Goal: Transaction & Acquisition: Purchase product/service

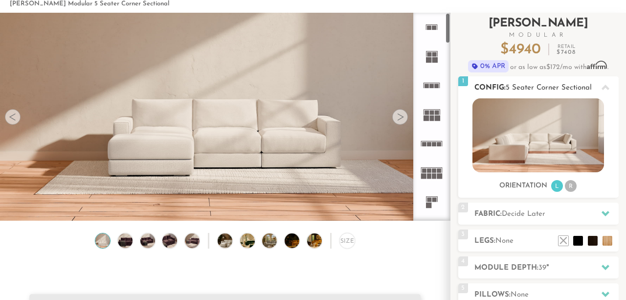
scroll to position [55, 0]
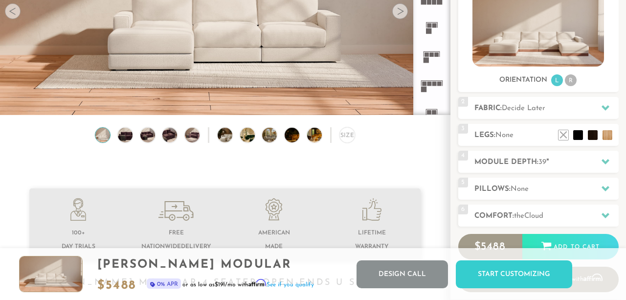
scroll to position [75, 0]
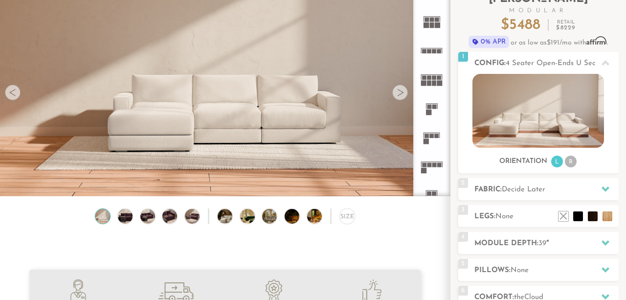
click at [434, 25] on rect at bounding box center [436, 24] width 5 height 5
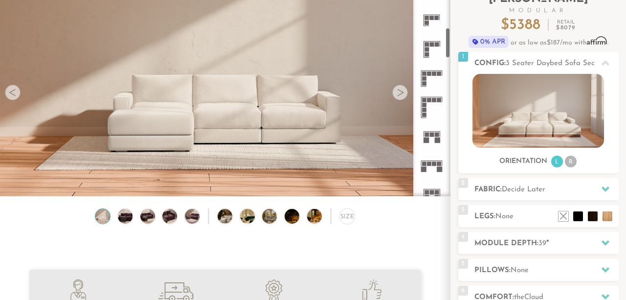
scroll to position [390, 0]
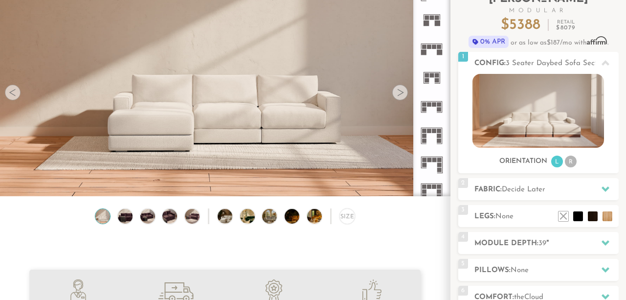
click at [435, 49] on icon at bounding box center [431, 48] width 29 height 29
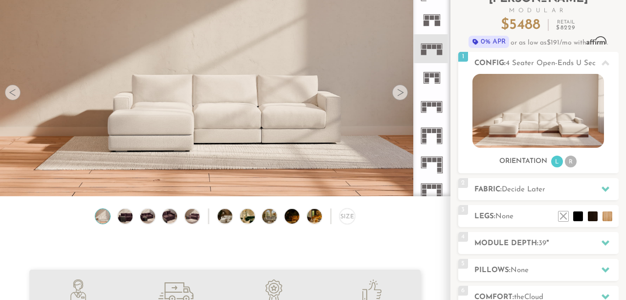
click at [399, 91] on div at bounding box center [400, 93] width 16 height 16
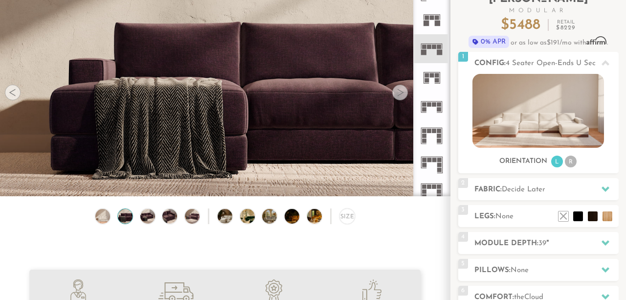
click at [428, 111] on icon at bounding box center [431, 106] width 29 height 29
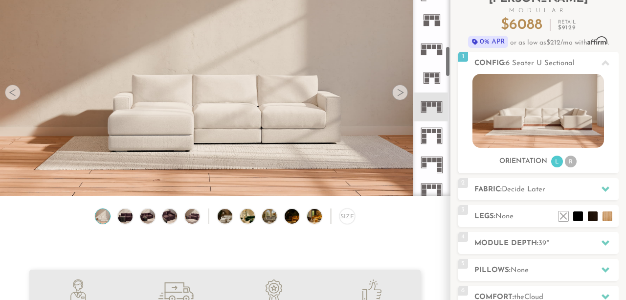
click at [429, 111] on icon at bounding box center [431, 106] width 29 height 29
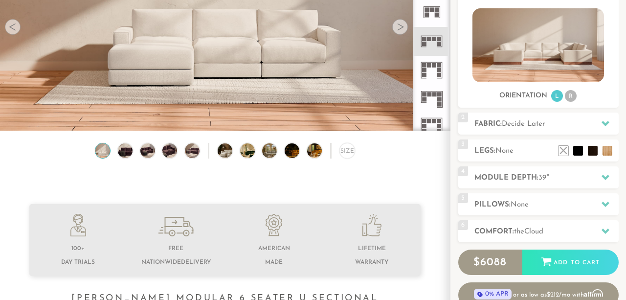
scroll to position [142, 0]
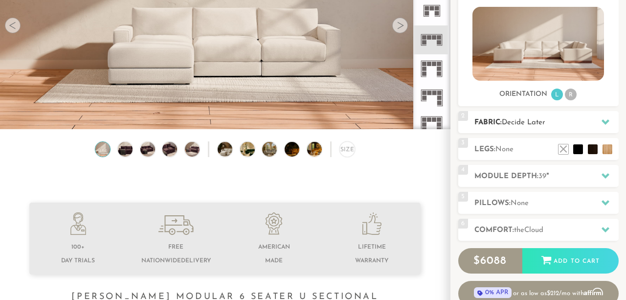
click at [531, 125] on span "Decide Later" at bounding box center [522, 122] width 43 height 7
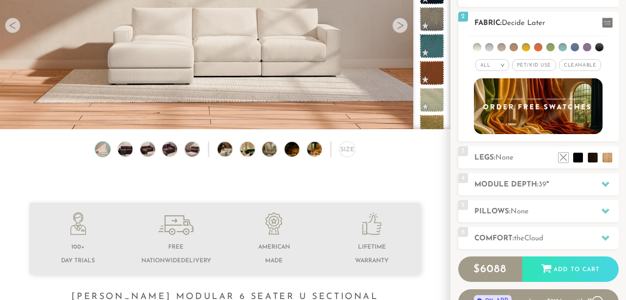
click at [538, 66] on span "Pet/Kid Use x" at bounding box center [534, 65] width 44 height 12
click at [496, 67] on em ">" at bounding box center [498, 65] width 7 height 5
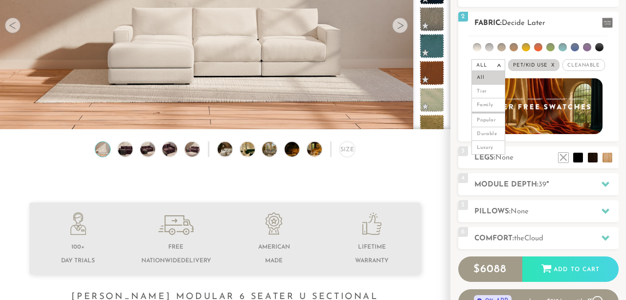
click at [573, 66] on span "Cleanable x" at bounding box center [583, 65] width 42 height 12
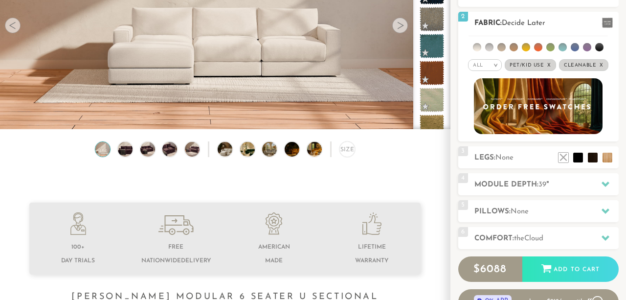
click at [563, 21] on h2 "Fabric: Decide Later" at bounding box center [546, 23] width 144 height 11
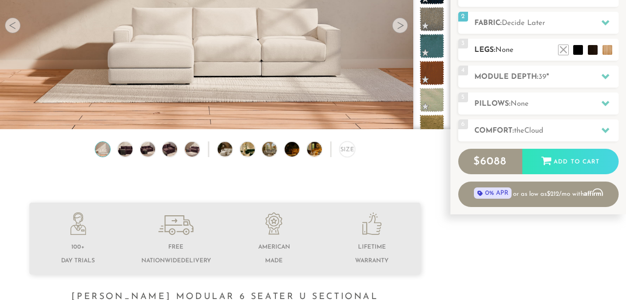
click at [532, 50] on h2 "Legs: None" at bounding box center [546, 49] width 144 height 11
click at [599, 45] on li at bounding box center [592, 35] width 39 height 39
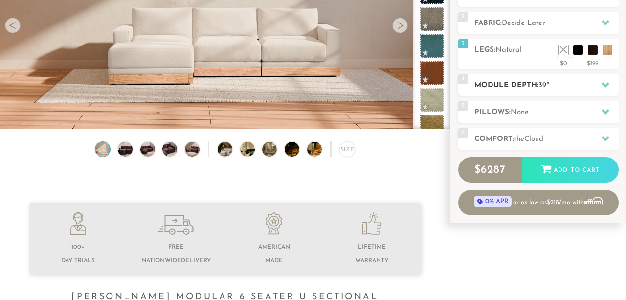
scroll to position [39, 0]
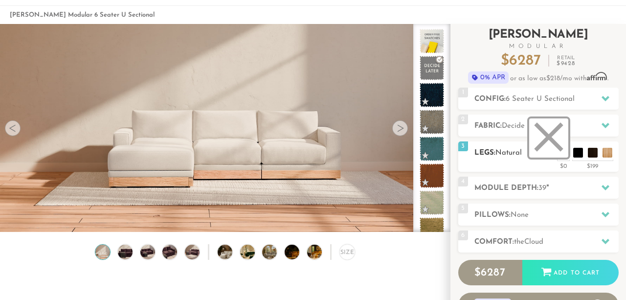
click at [562, 153] on li at bounding box center [548, 137] width 39 height 39
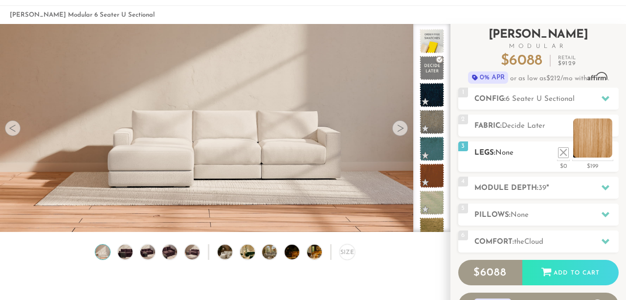
click at [604, 148] on li at bounding box center [592, 137] width 39 height 39
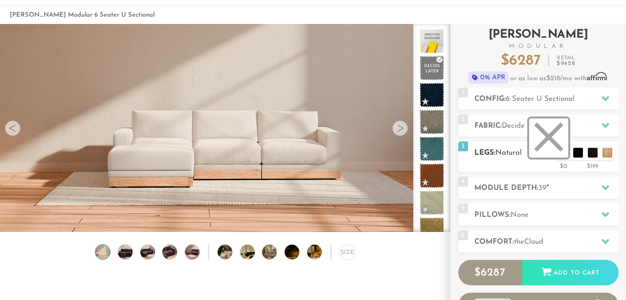
click at [546, 151] on li at bounding box center [548, 137] width 39 height 39
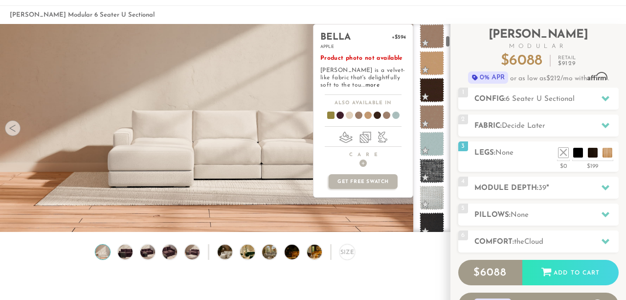
scroll to position [767, 0]
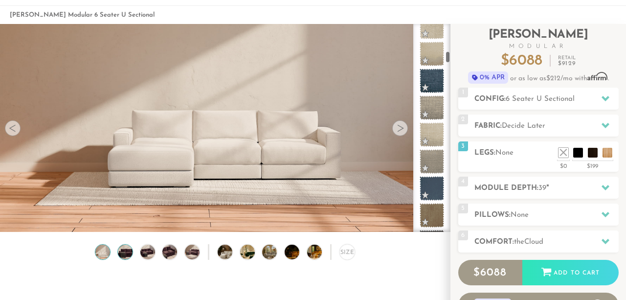
click at [124, 246] on img at bounding box center [125, 251] width 18 height 15
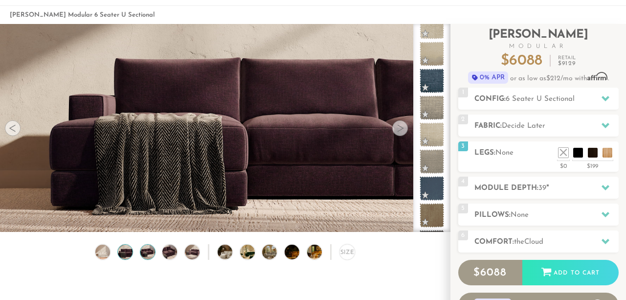
click at [153, 253] on img at bounding box center [148, 251] width 18 height 15
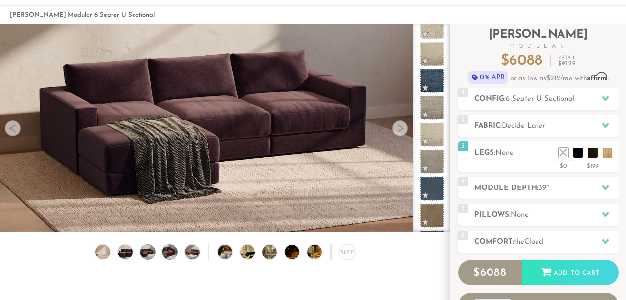
click at [173, 253] on img at bounding box center [170, 251] width 18 height 15
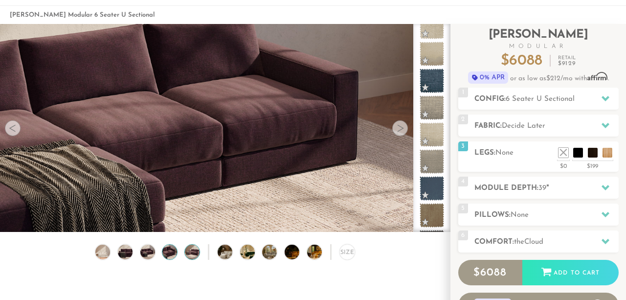
click at [195, 250] on img at bounding box center [192, 251] width 18 height 15
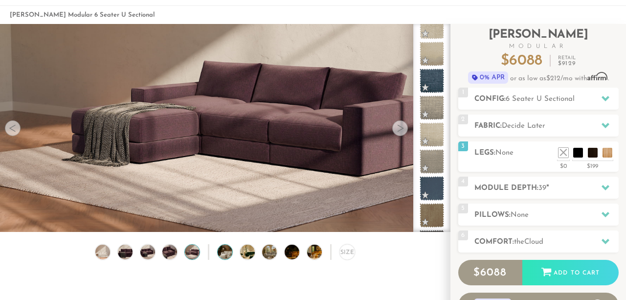
click at [223, 252] on img at bounding box center [230, 251] width 26 height 15
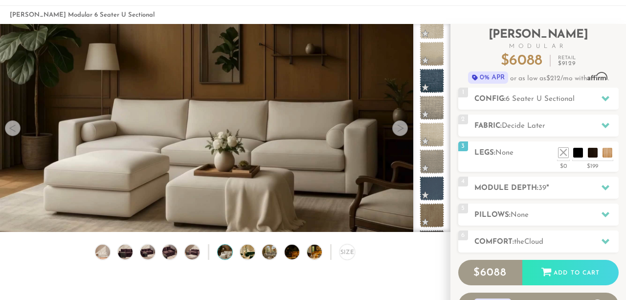
click at [256, 252] on div "Size" at bounding box center [225, 254] width 450 height 21
click at [105, 248] on img at bounding box center [103, 251] width 18 height 15
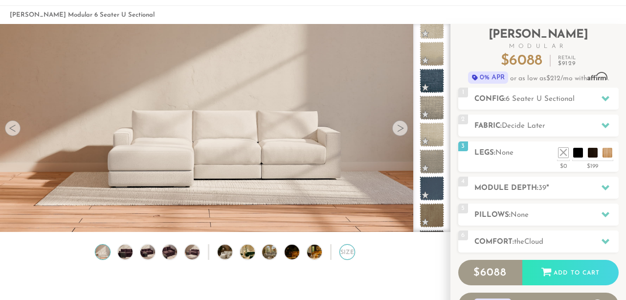
click at [345, 253] on div "Size" at bounding box center [347, 252] width 16 height 16
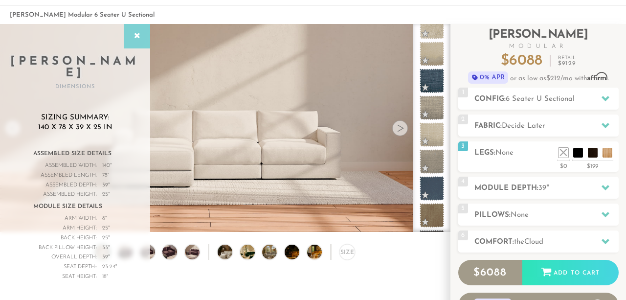
click at [146, 40] on div at bounding box center [137, 36] width 26 height 24
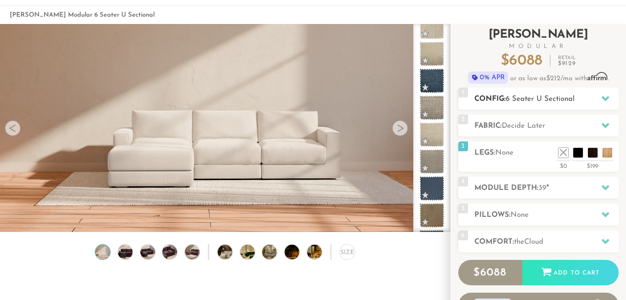
click at [577, 100] on h2 "Config: 6 Seater U Sectional" at bounding box center [546, 98] width 144 height 11
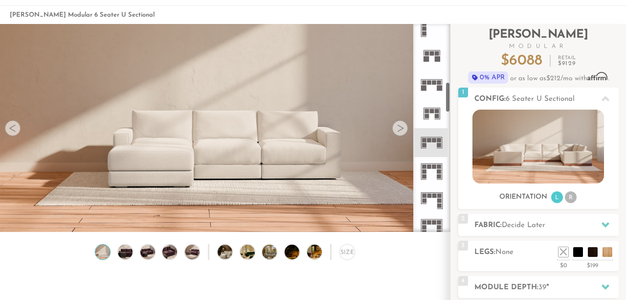
click at [429, 109] on icon at bounding box center [431, 113] width 29 height 29
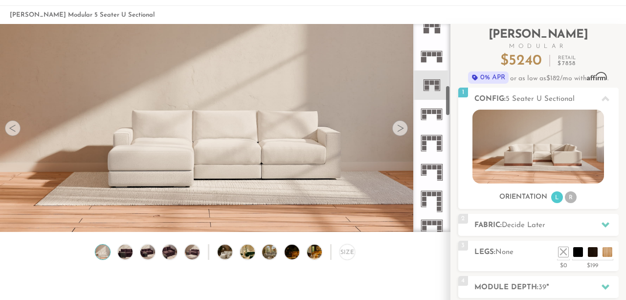
scroll to position [410, 0]
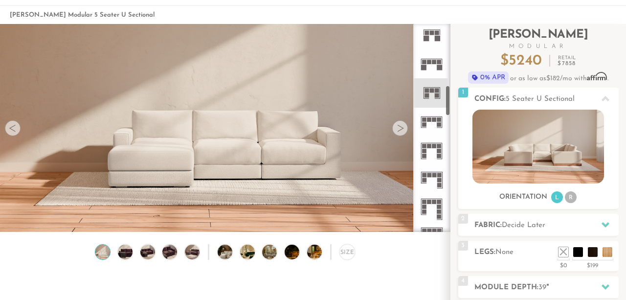
click at [435, 127] on icon at bounding box center [431, 122] width 29 height 29
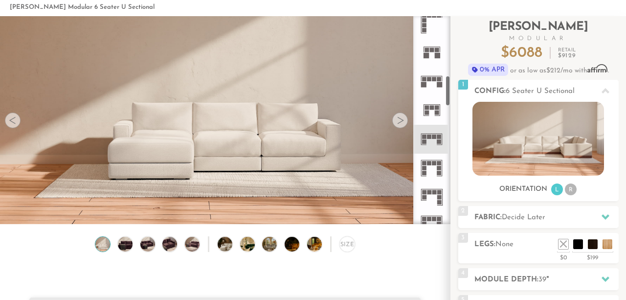
scroll to position [361, 0]
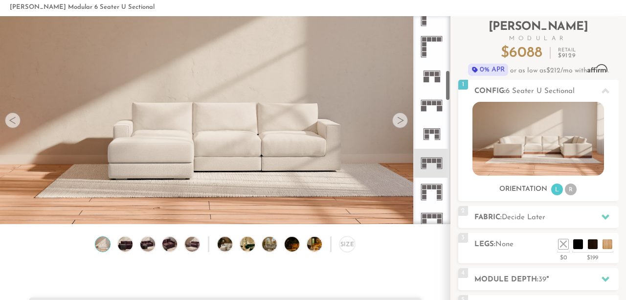
click at [431, 103] on icon at bounding box center [431, 104] width 29 height 29
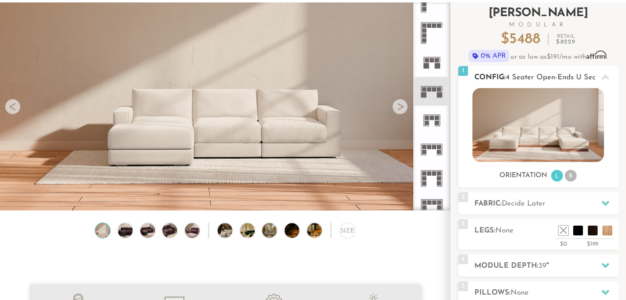
scroll to position [104, 0]
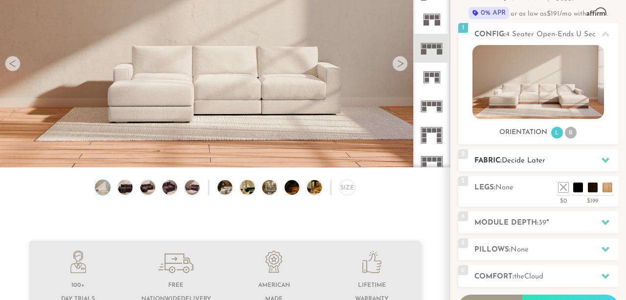
click at [565, 158] on h2 "Fabric: Decide Later" at bounding box center [546, 160] width 144 height 11
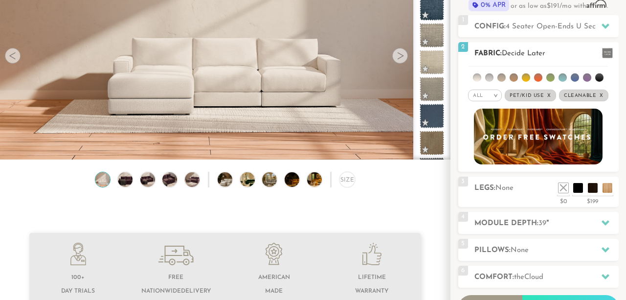
scroll to position [97, 0]
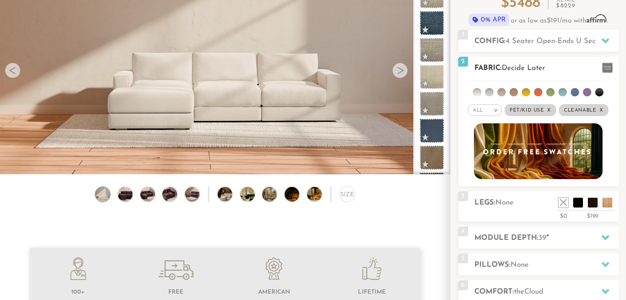
click at [502, 91] on li at bounding box center [501, 92] width 8 height 8
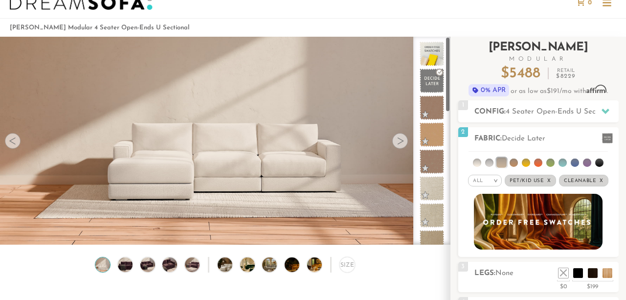
scroll to position [27, 0]
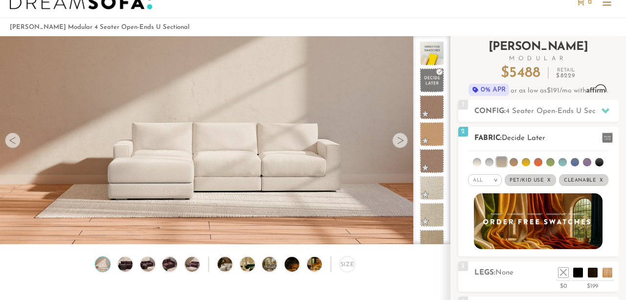
click at [570, 138] on h2 "Fabric: Decide Later" at bounding box center [546, 137] width 144 height 11
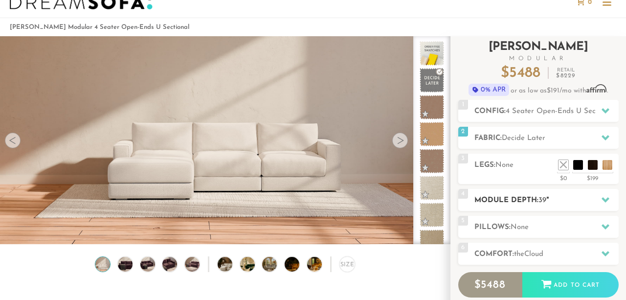
click at [510, 198] on h2 "Module Depth: 39 "" at bounding box center [546, 200] width 144 height 11
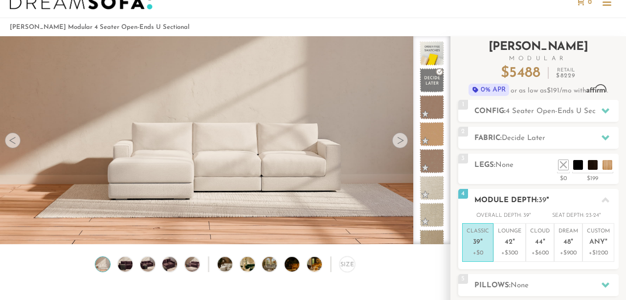
click at [510, 198] on h2 "Module Depth: 39 "" at bounding box center [546, 200] width 144 height 11
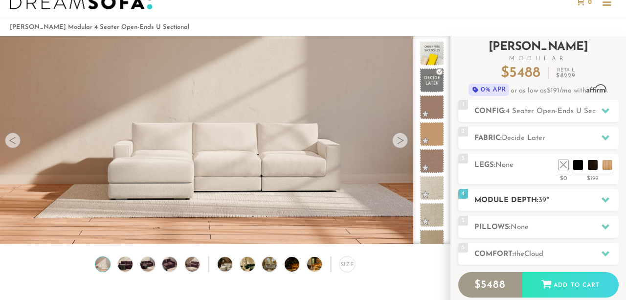
click at [510, 197] on h2 "Module Depth: 39 "" at bounding box center [546, 200] width 144 height 11
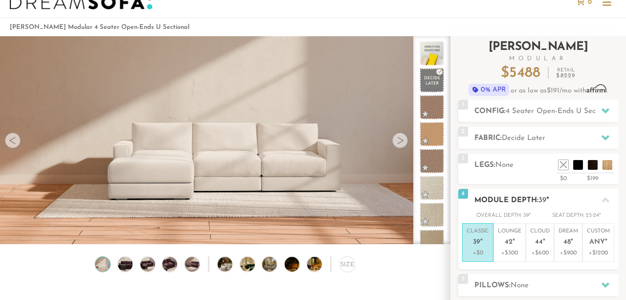
click at [507, 207] on div "4 Module Depth: 39 "" at bounding box center [538, 200] width 160 height 22
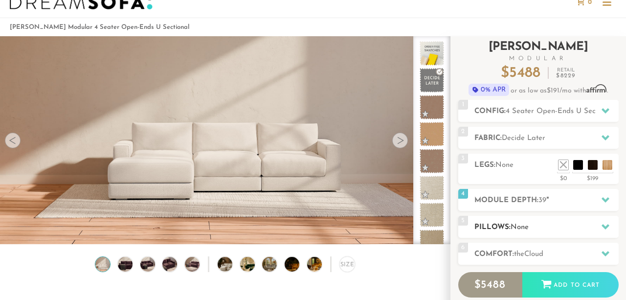
click at [502, 225] on h2 "Pillows: None" at bounding box center [546, 226] width 144 height 11
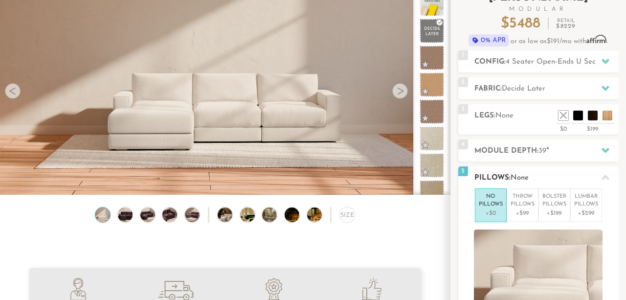
scroll to position [75, 0]
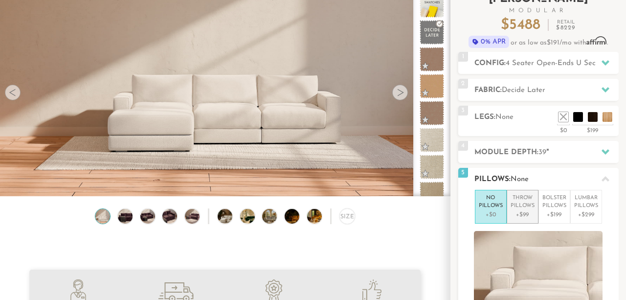
click at [523, 199] on p "Throw Pillows" at bounding box center [522, 202] width 24 height 16
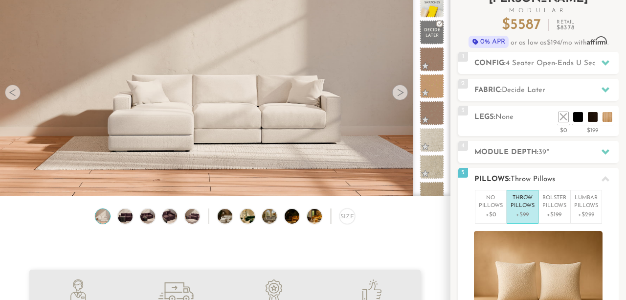
click at [523, 199] on p "Throw Pillows" at bounding box center [522, 202] width 24 height 16
click at [483, 217] on p "+$0" at bounding box center [490, 214] width 24 height 9
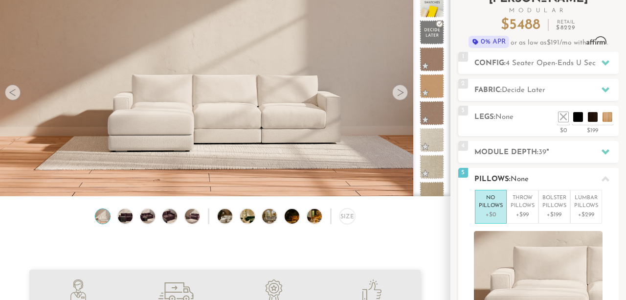
click at [512, 179] on span "None" at bounding box center [519, 178] width 18 height 7
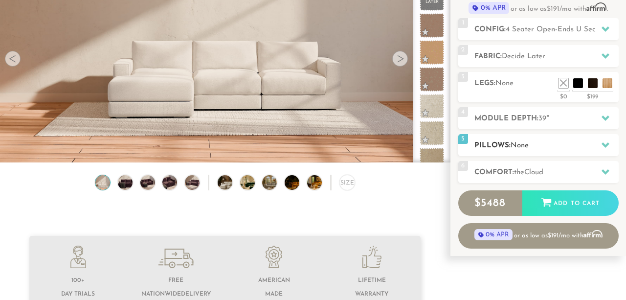
scroll to position [113, 0]
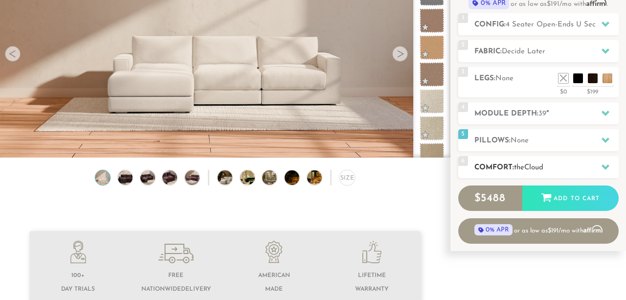
click at [521, 167] on span "the" at bounding box center [519, 167] width 10 height 7
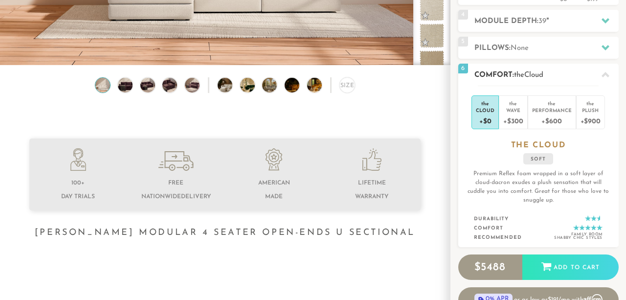
scroll to position [225, 0]
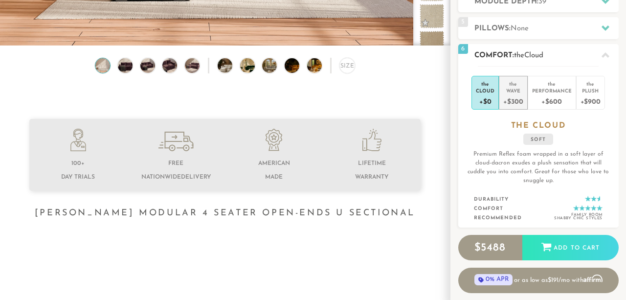
click at [521, 104] on div "+$300" at bounding box center [513, 101] width 20 height 14
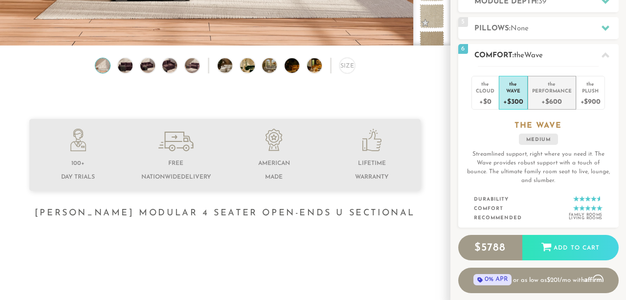
click at [539, 101] on div "+$600" at bounding box center [552, 101] width 40 height 14
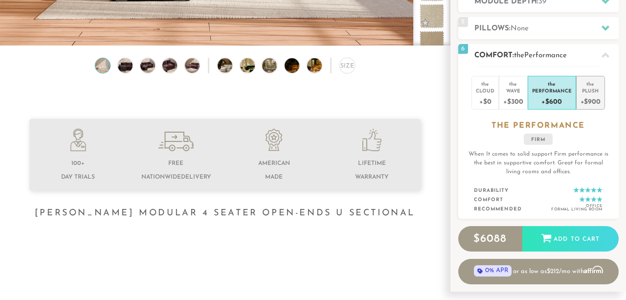
click at [587, 102] on div "+$900" at bounding box center [590, 101] width 20 height 14
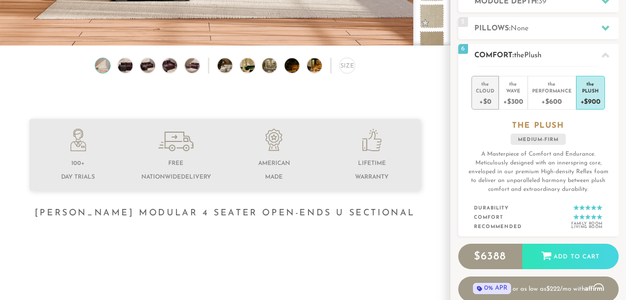
click at [483, 90] on div "Cloud" at bounding box center [485, 90] width 19 height 7
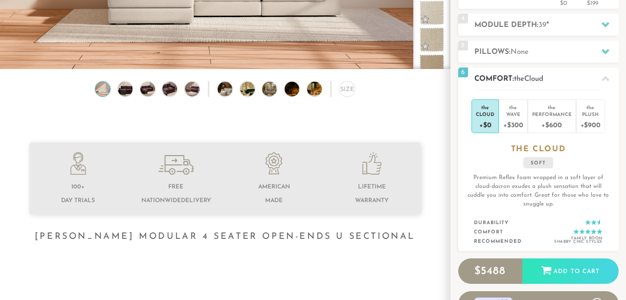
scroll to position [181, 0]
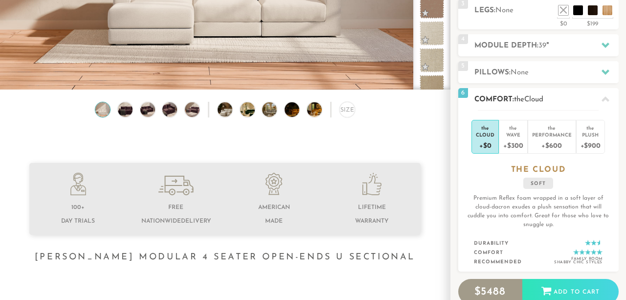
click at [605, 103] on div at bounding box center [605, 99] width 21 height 20
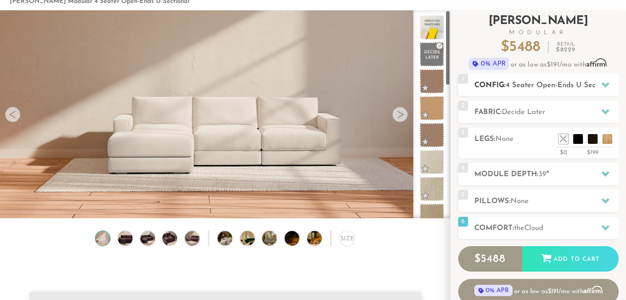
scroll to position [0, 0]
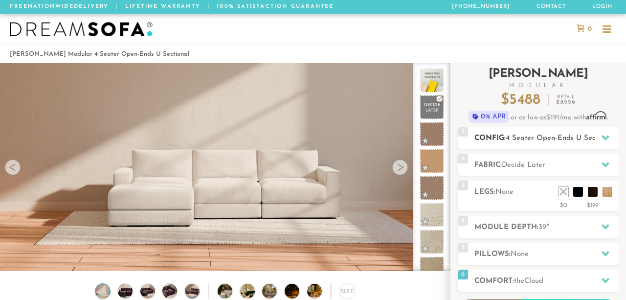
click at [509, 136] on span "4 Seater Open-Ends U Sectional" at bounding box center [559, 137] width 109 height 7
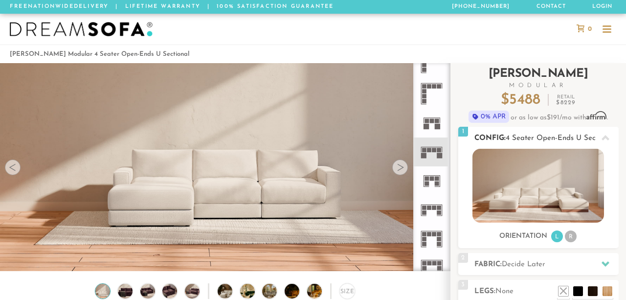
click at [523, 166] on img at bounding box center [537, 186] width 131 height 74
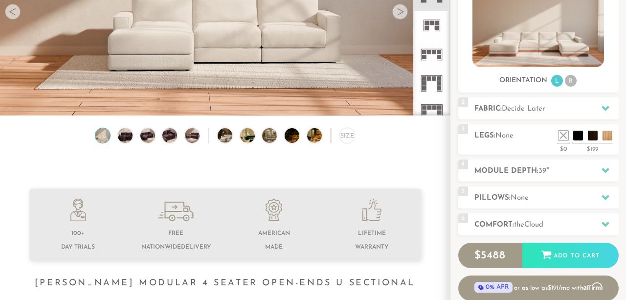
scroll to position [157, 0]
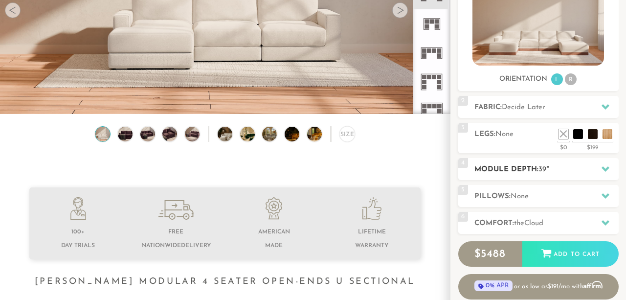
click at [549, 176] on div "4 Module Depth: 39 "" at bounding box center [538, 169] width 160 height 22
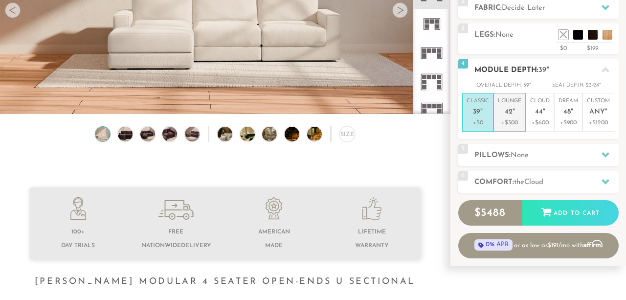
click at [507, 117] on p "Lounge 42 "" at bounding box center [509, 107] width 23 height 21
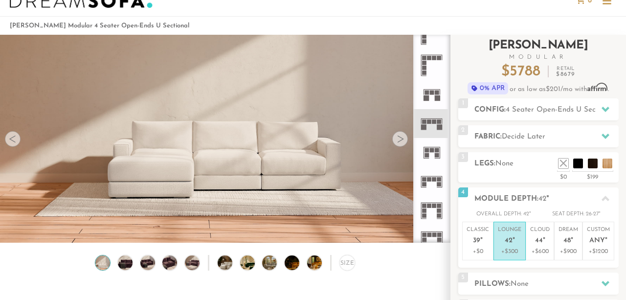
scroll to position [5, 0]
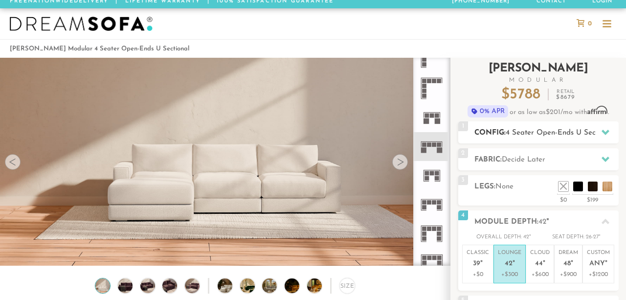
click at [577, 134] on span "4 Seater Open-Ends U Sectional" at bounding box center [559, 132] width 109 height 7
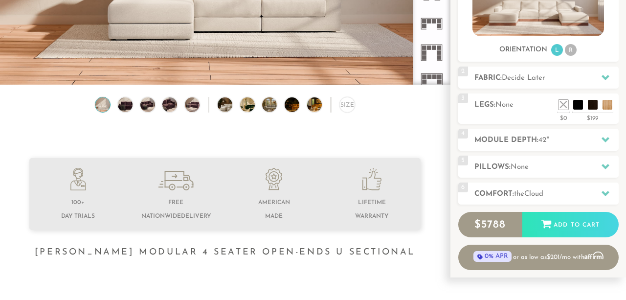
scroll to position [186, 0]
click at [350, 109] on div "Size" at bounding box center [347, 105] width 16 height 16
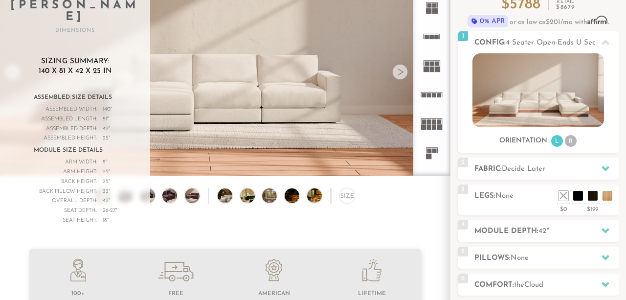
scroll to position [0, 0]
click at [434, 67] on icon at bounding box center [431, 69] width 29 height 29
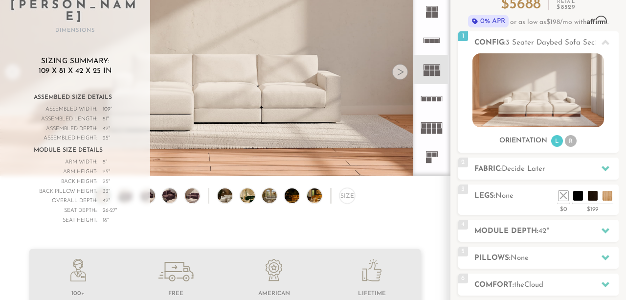
click at [227, 55] on video at bounding box center [225, 44] width 450 height 225
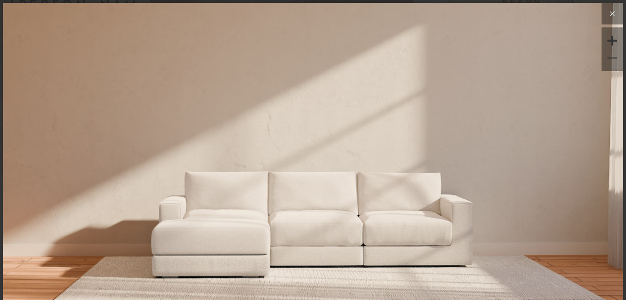
click at [610, 9] on icon at bounding box center [612, 14] width 12 height 12
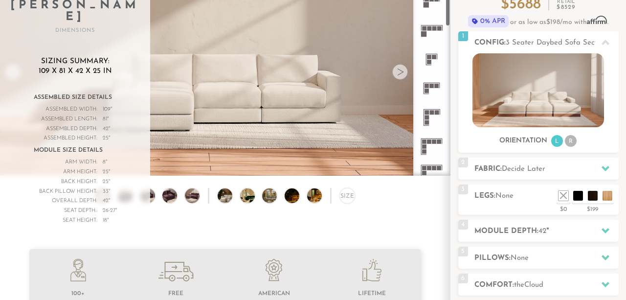
scroll to position [190, 0]
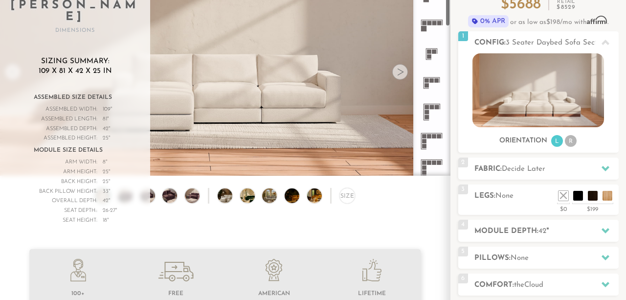
click at [429, 108] on rect at bounding box center [426, 107] width 4 height 4
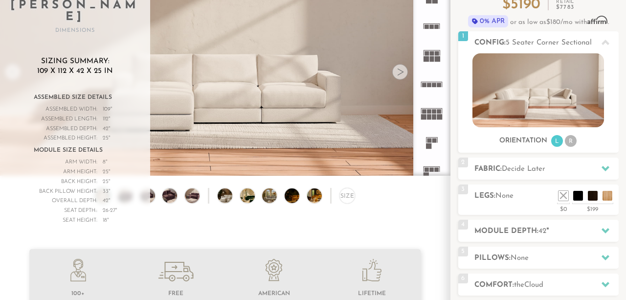
scroll to position [15, 0]
click at [438, 56] on rect at bounding box center [436, 57] width 5 height 5
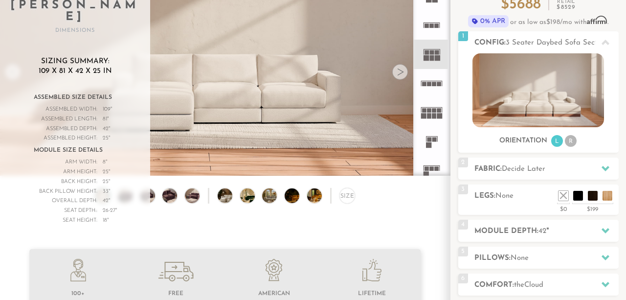
click at [434, 109] on rect at bounding box center [434, 110] width 4 height 4
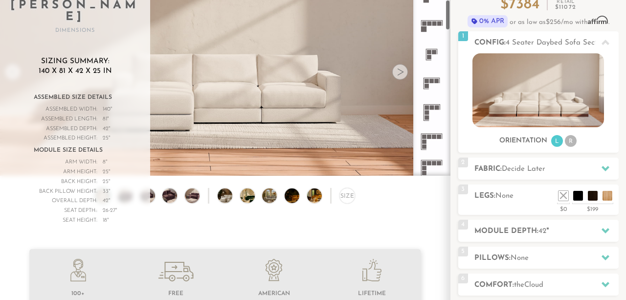
scroll to position [218, 0]
click at [431, 112] on icon at bounding box center [431, 112] width 29 height 29
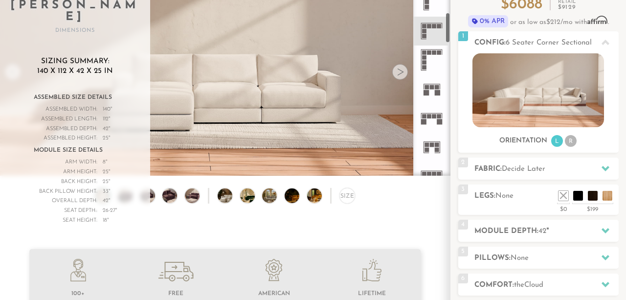
scroll to position [305, 0]
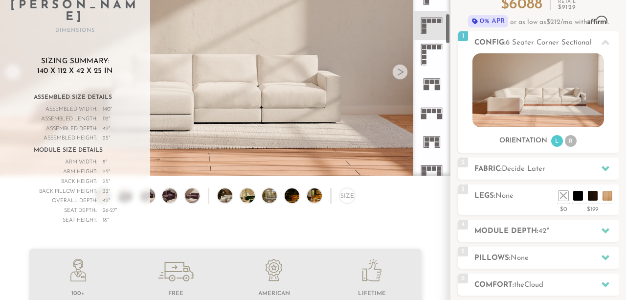
click at [437, 83] on rect at bounding box center [436, 82] width 4 height 4
